Goal: Check status

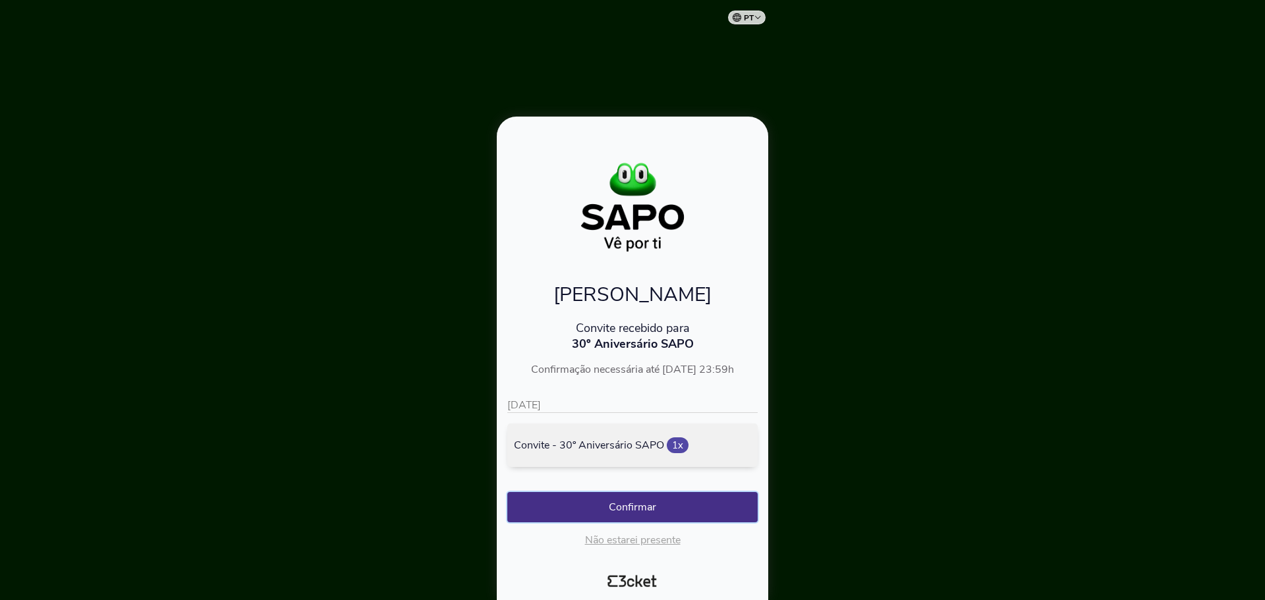
click at [690, 503] on button "Confirmar" at bounding box center [632, 507] width 250 height 30
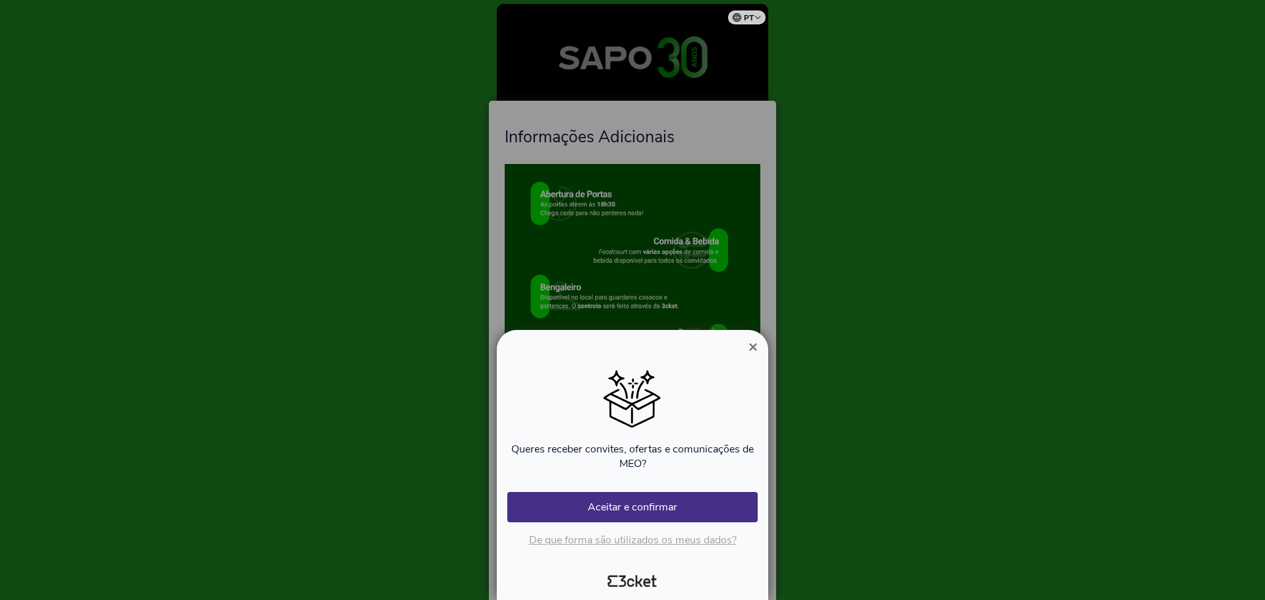
click at [753, 348] on span "×" at bounding box center [752, 347] width 9 height 18
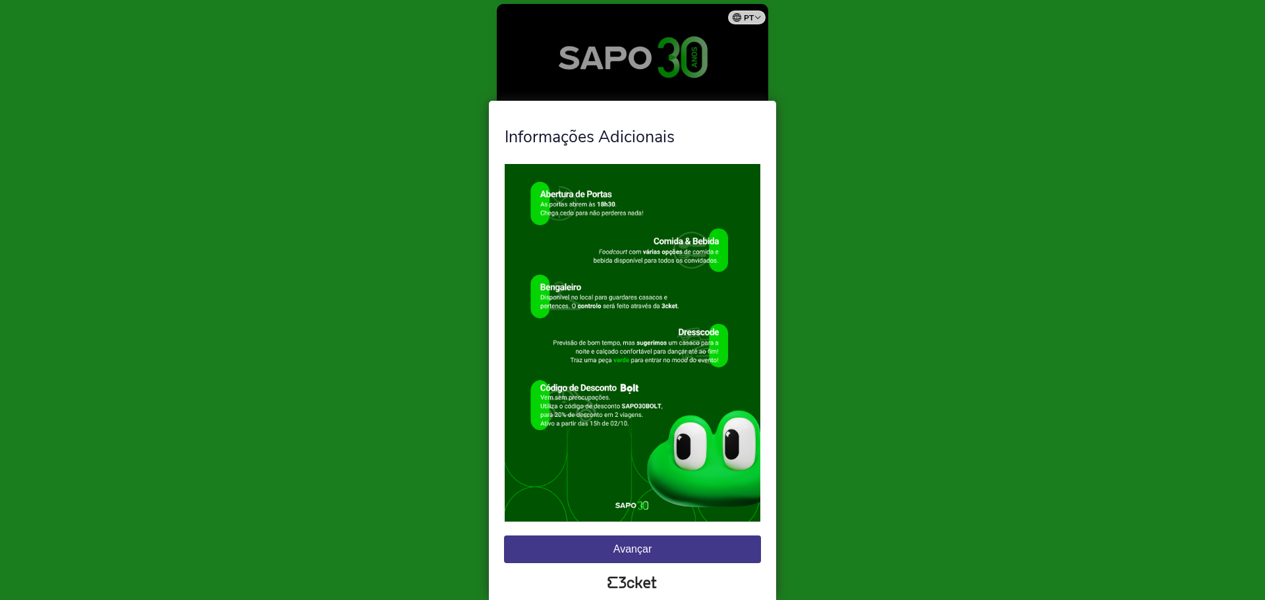
click at [630, 557] on button "Avançar" at bounding box center [632, 550] width 257 height 28
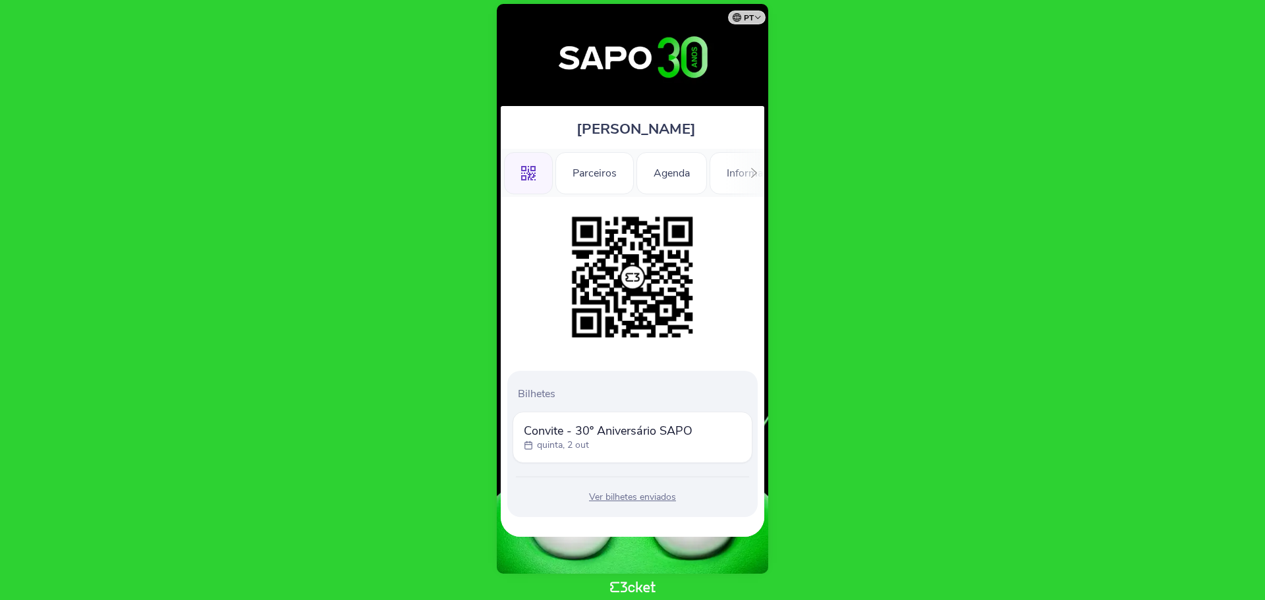
click at [631, 134] on span "[PERSON_NAME]" at bounding box center [635, 129] width 119 height 20
click at [648, 283] on img at bounding box center [632, 277] width 134 height 134
click at [628, 495] on div "Ver bilhetes enviados" at bounding box center [632, 497] width 240 height 13
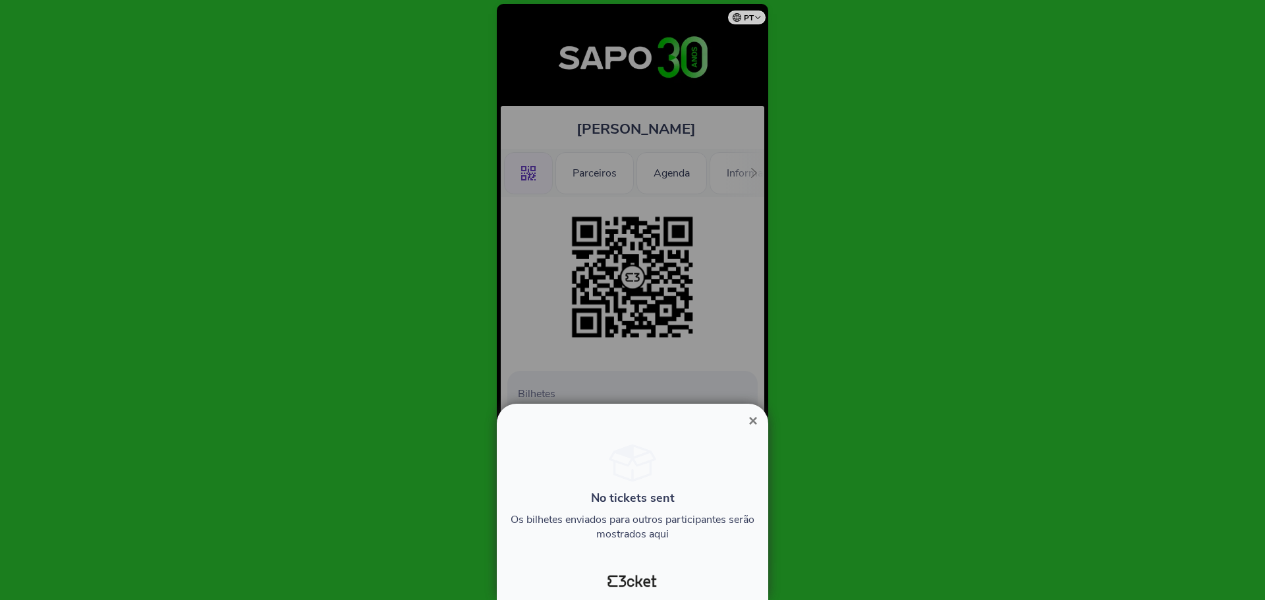
click at [749, 416] on span "×" at bounding box center [752, 421] width 9 height 18
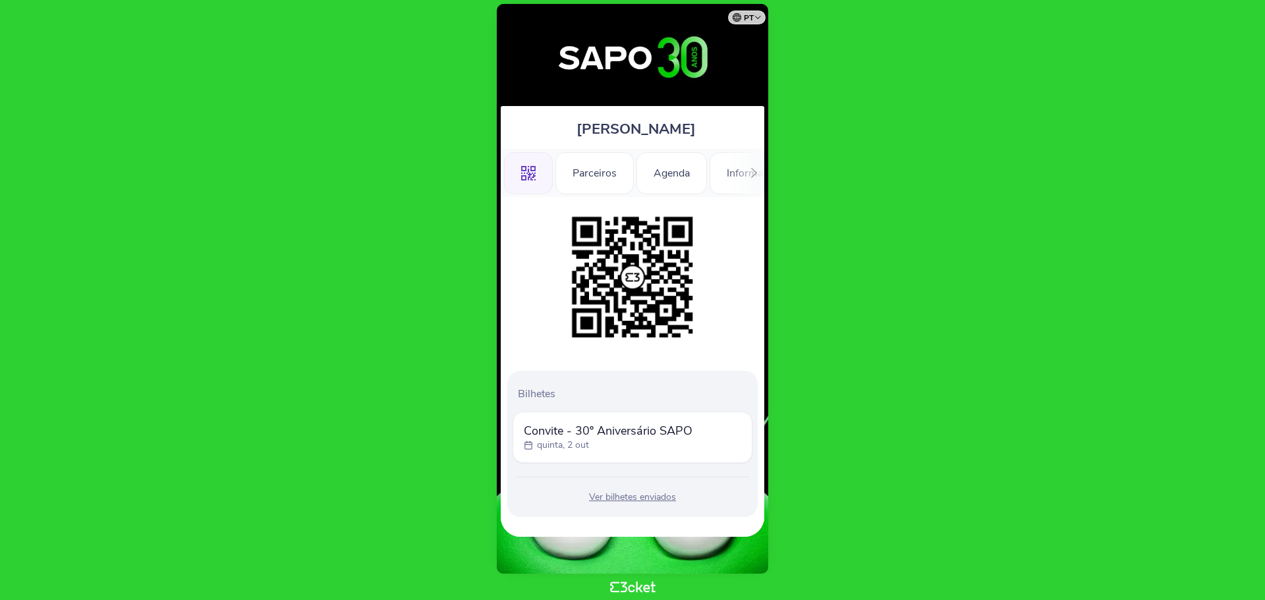
click at [758, 172] on icon at bounding box center [754, 173] width 10 height 10
click at [652, 292] on img at bounding box center [632, 277] width 134 height 134
